Goal: Communication & Community: Answer question/provide support

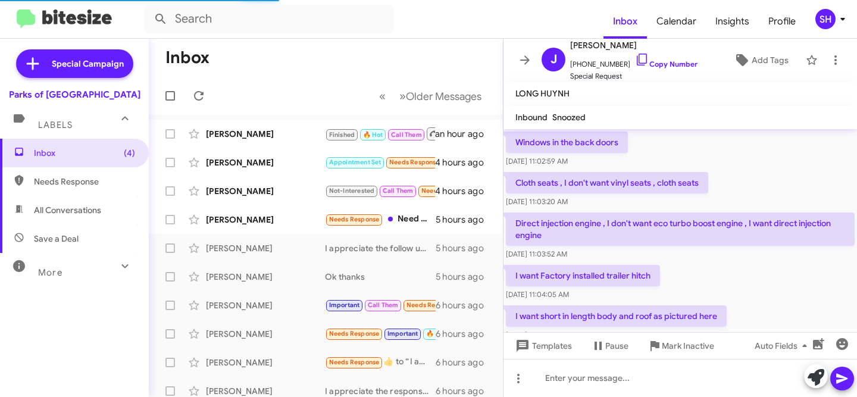
scroll to position [904, 0]
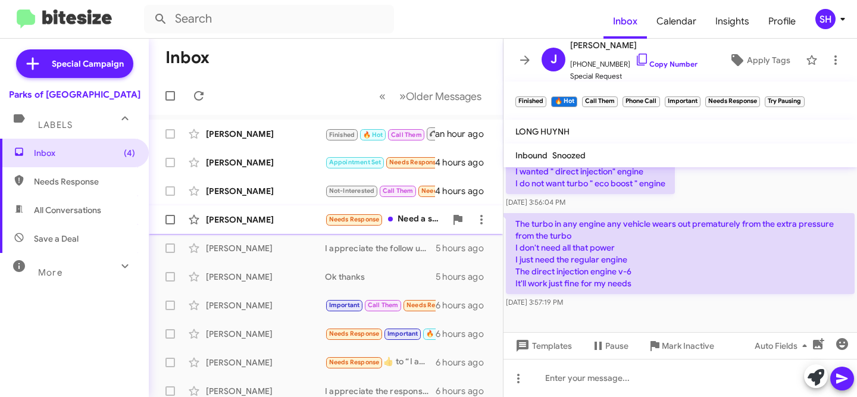
click at [269, 222] on div "[PERSON_NAME]" at bounding box center [265, 220] width 119 height 12
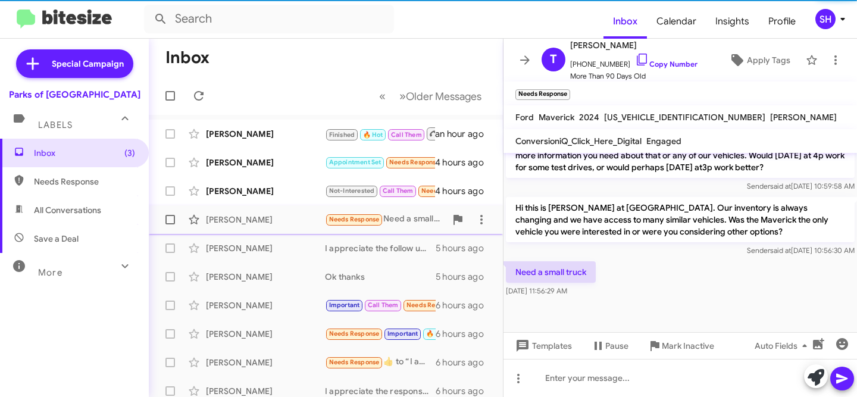
scroll to position [716, 0]
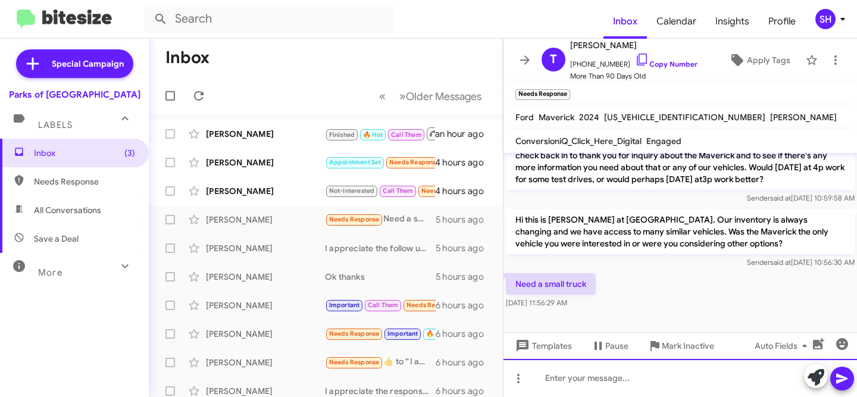
click at [690, 370] on div at bounding box center [681, 378] width 354 height 38
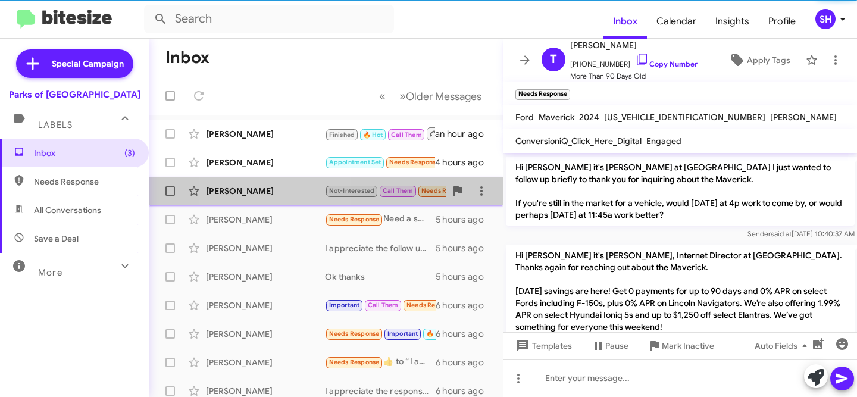
click at [276, 191] on div "[PERSON_NAME]" at bounding box center [265, 191] width 119 height 12
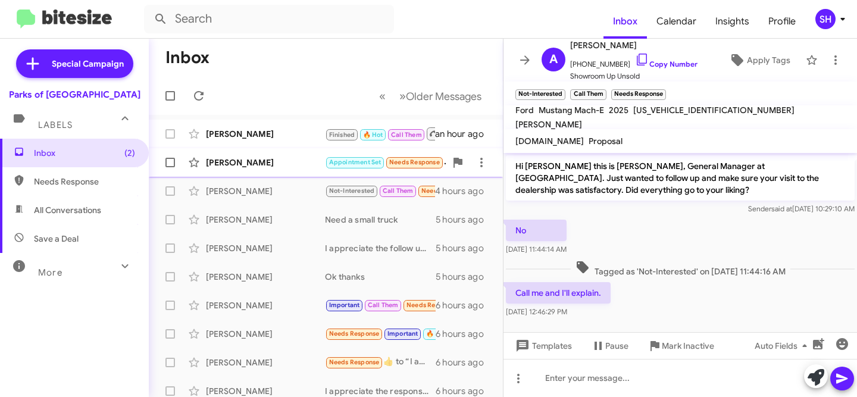
click at [298, 163] on div "[PERSON_NAME]" at bounding box center [265, 163] width 119 height 12
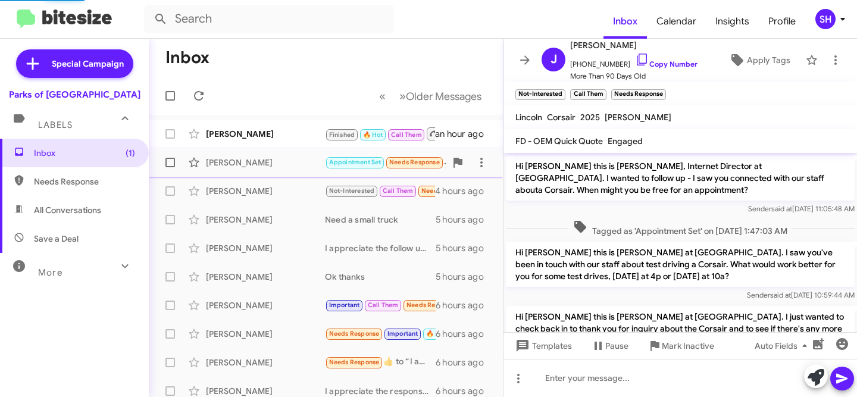
scroll to position [170, 0]
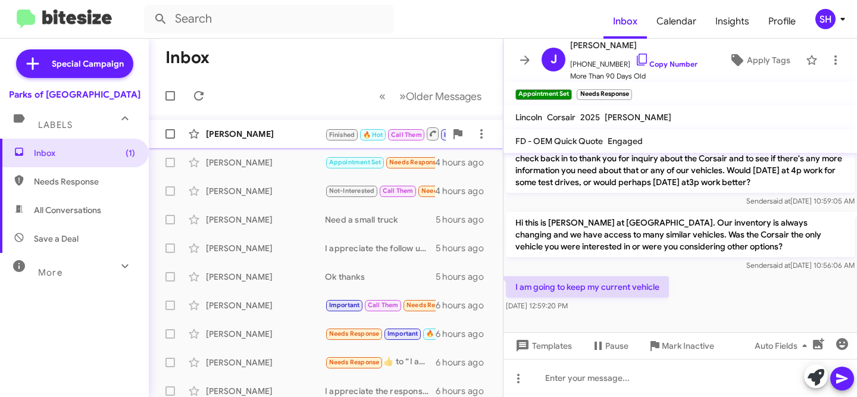
click at [288, 130] on div "[PERSON_NAME]" at bounding box center [265, 134] width 119 height 12
